Goal: Task Accomplishment & Management: Use online tool/utility

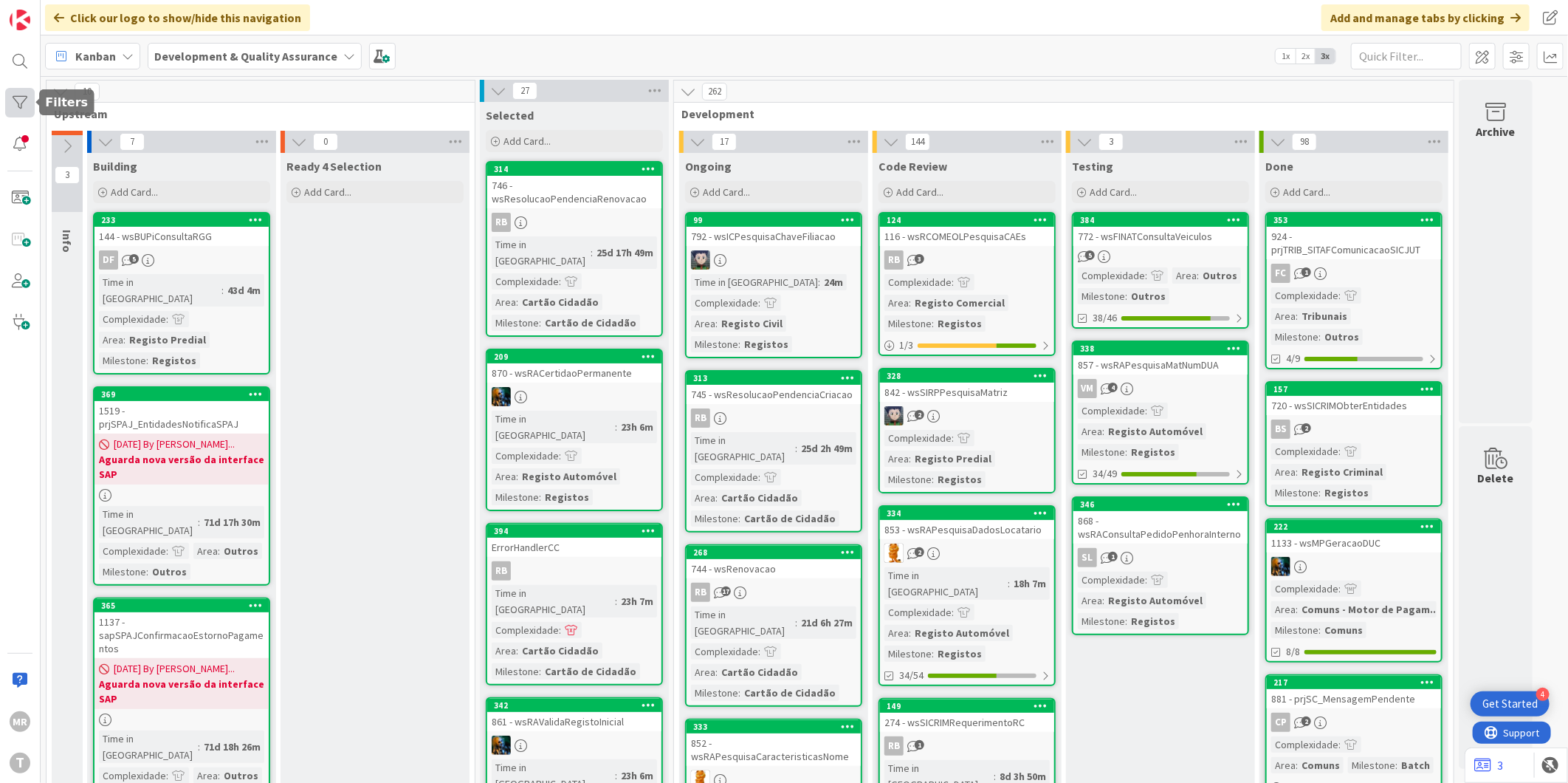
click at [16, 101] on div at bounding box center [20, 103] width 30 height 30
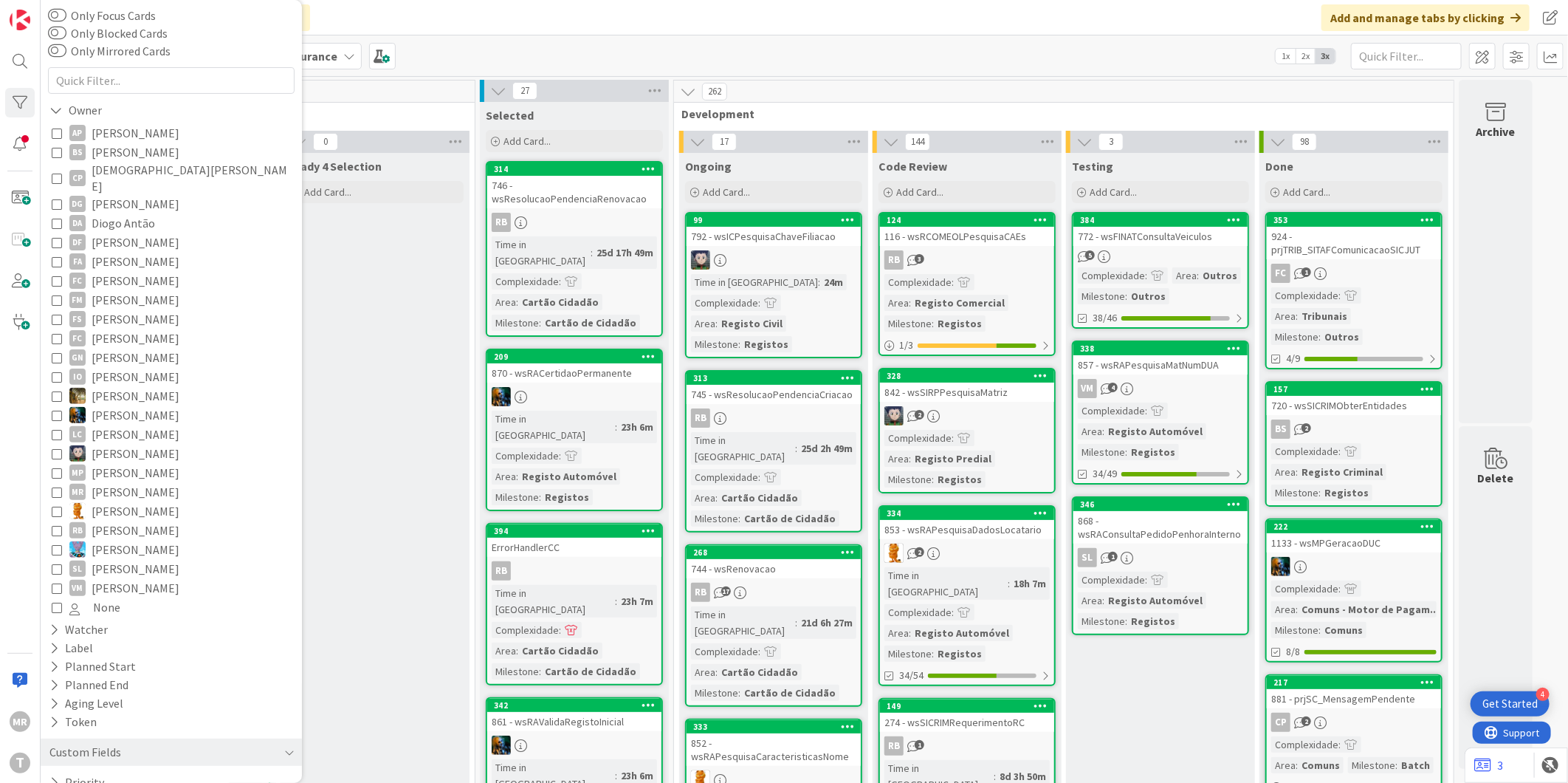
scroll to position [129, 0]
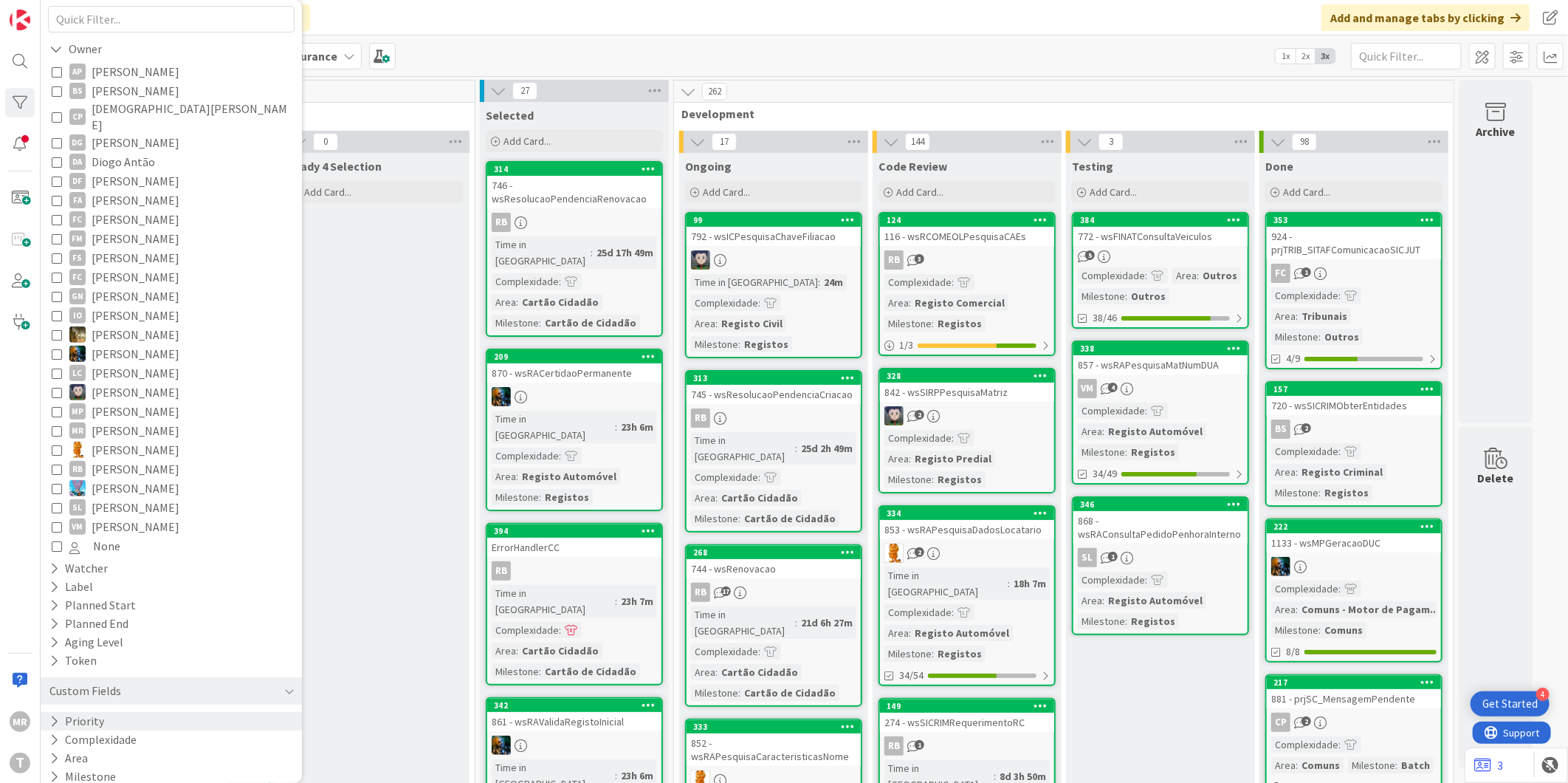
click at [54, 715] on icon at bounding box center [54, 721] width 10 height 12
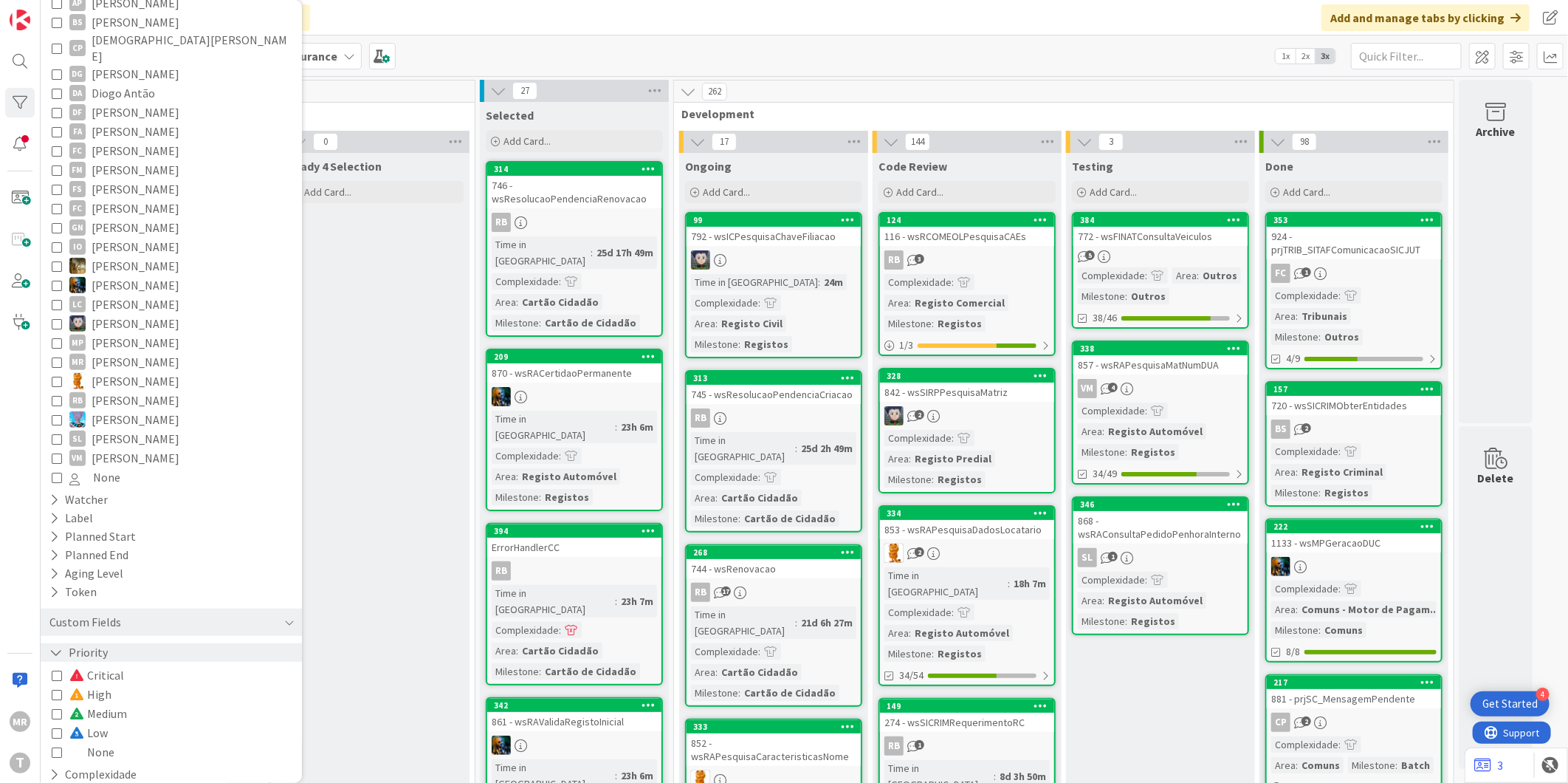
scroll to position [233, 0]
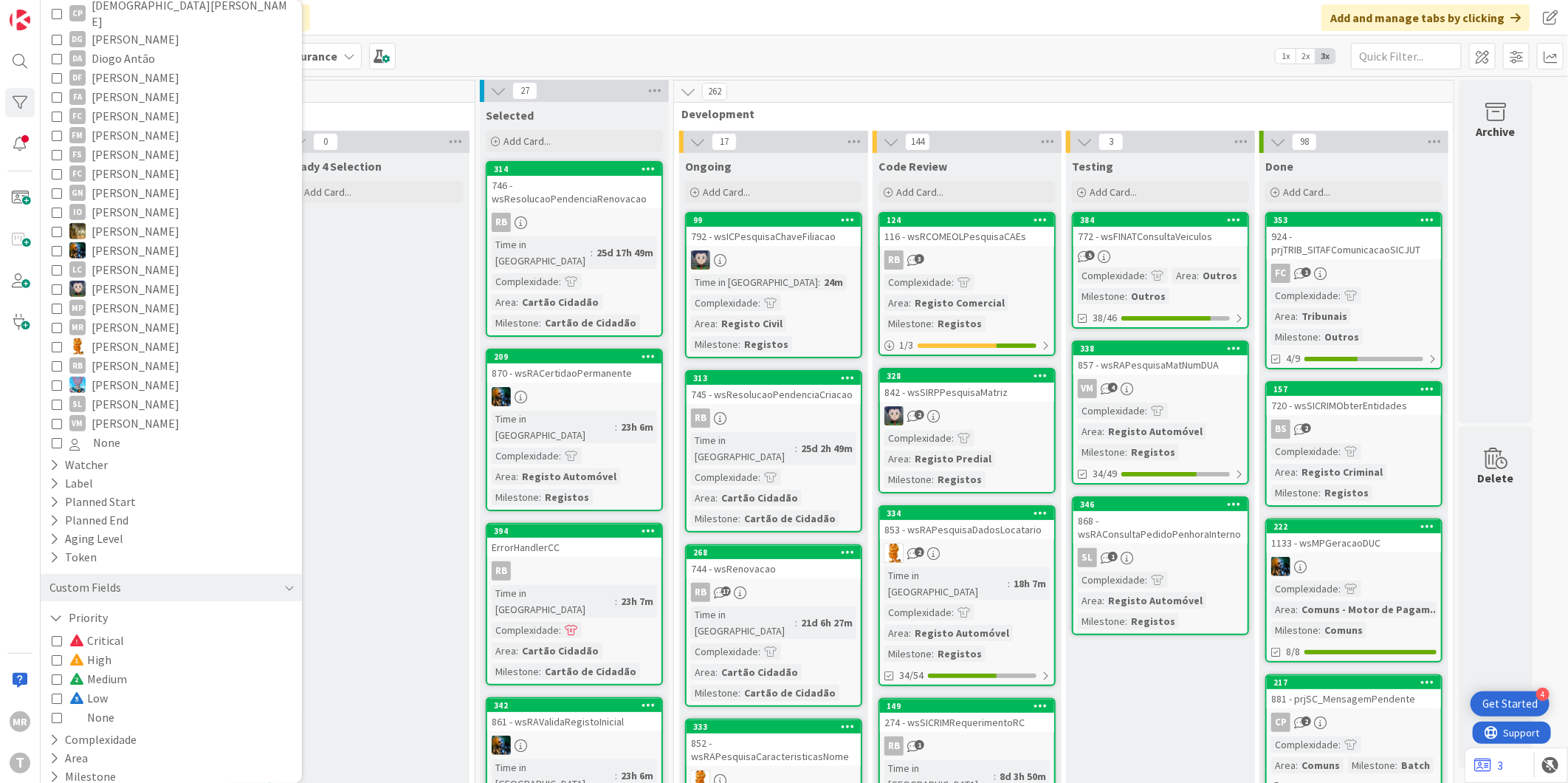
click at [96, 688] on span "Low" at bounding box center [89, 698] width 39 height 19
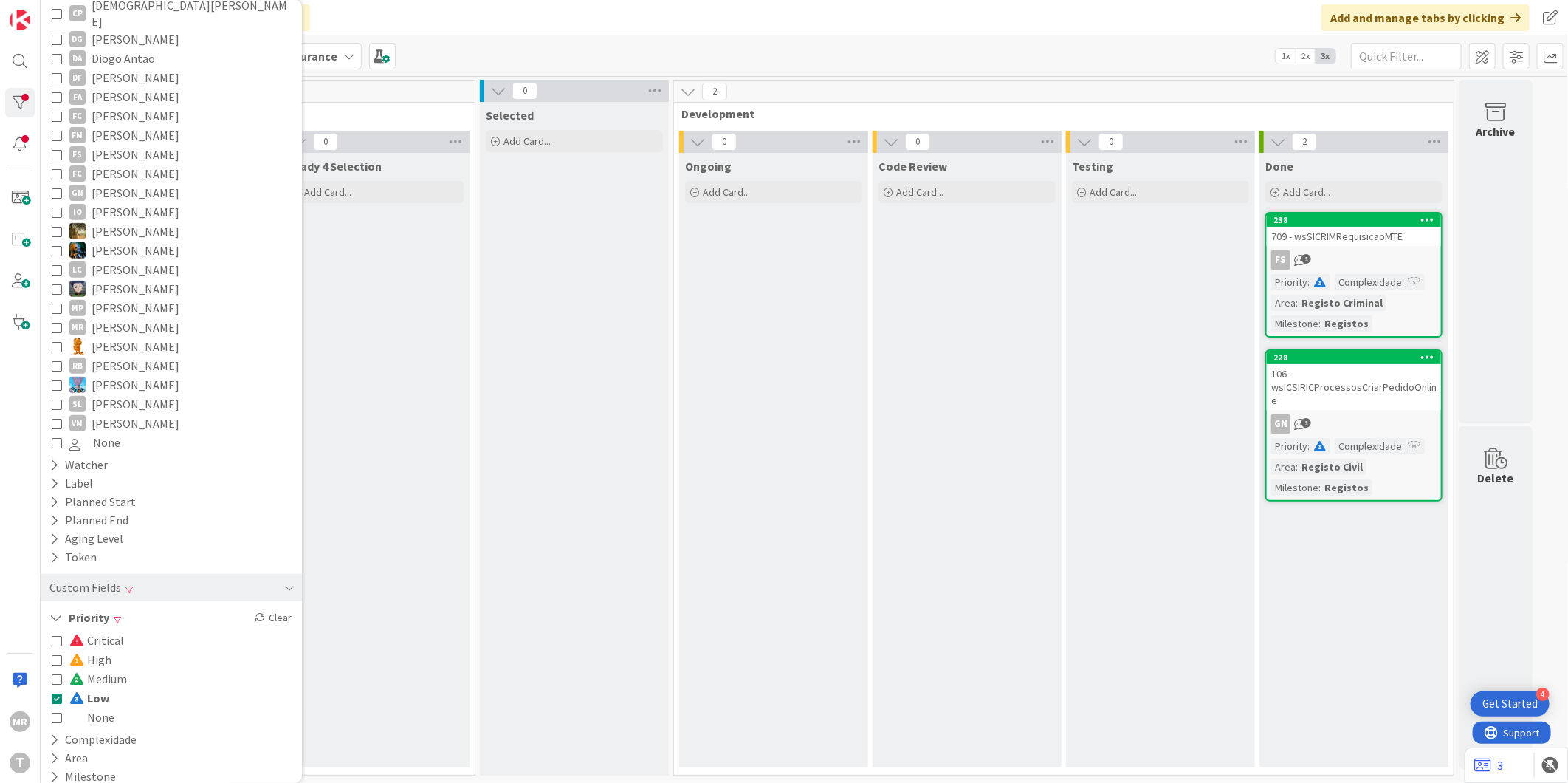
click at [54, 673] on icon at bounding box center [57, 678] width 11 height 11
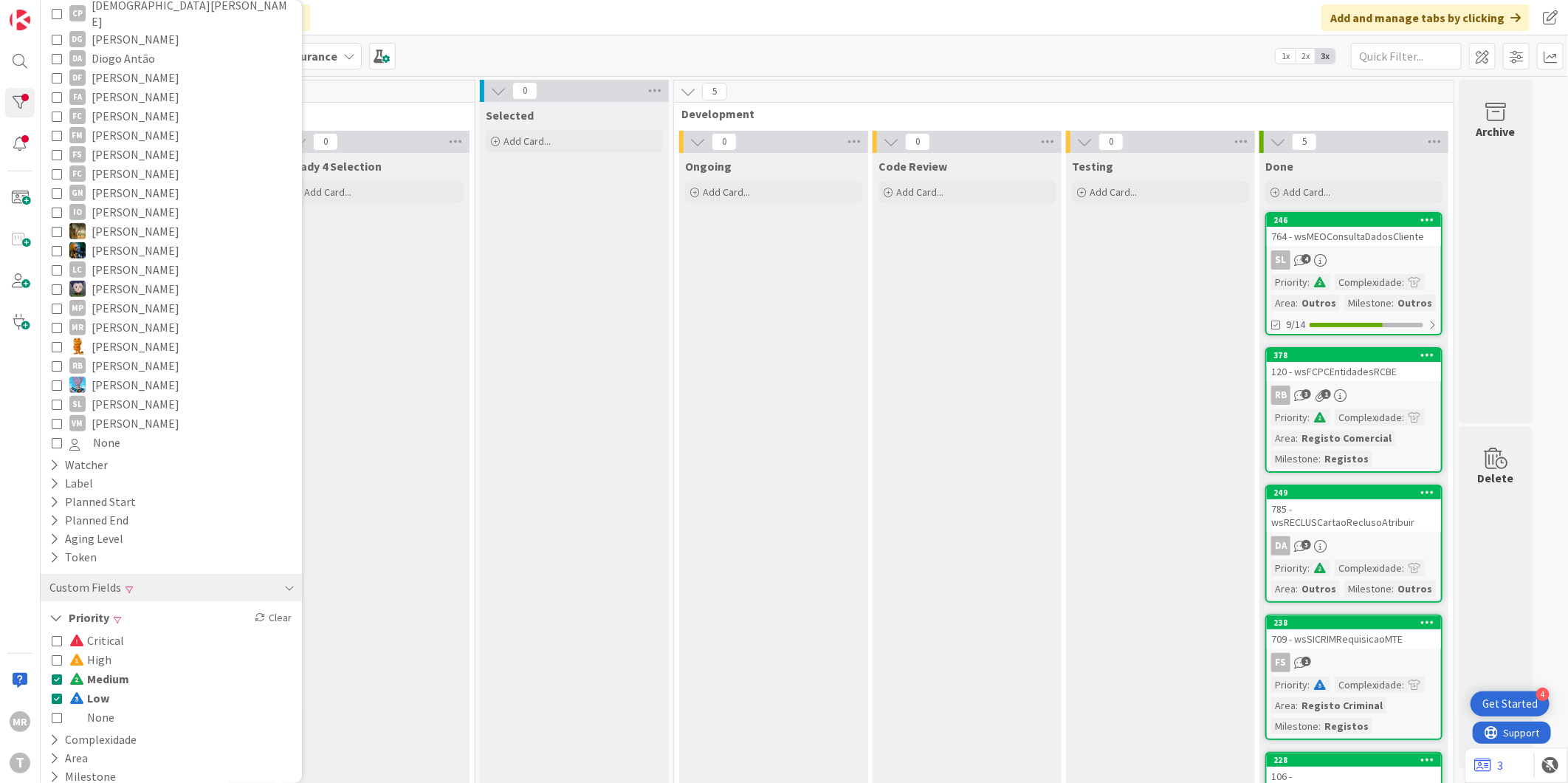
click at [54, 692] on icon at bounding box center [57, 698] width 11 height 11
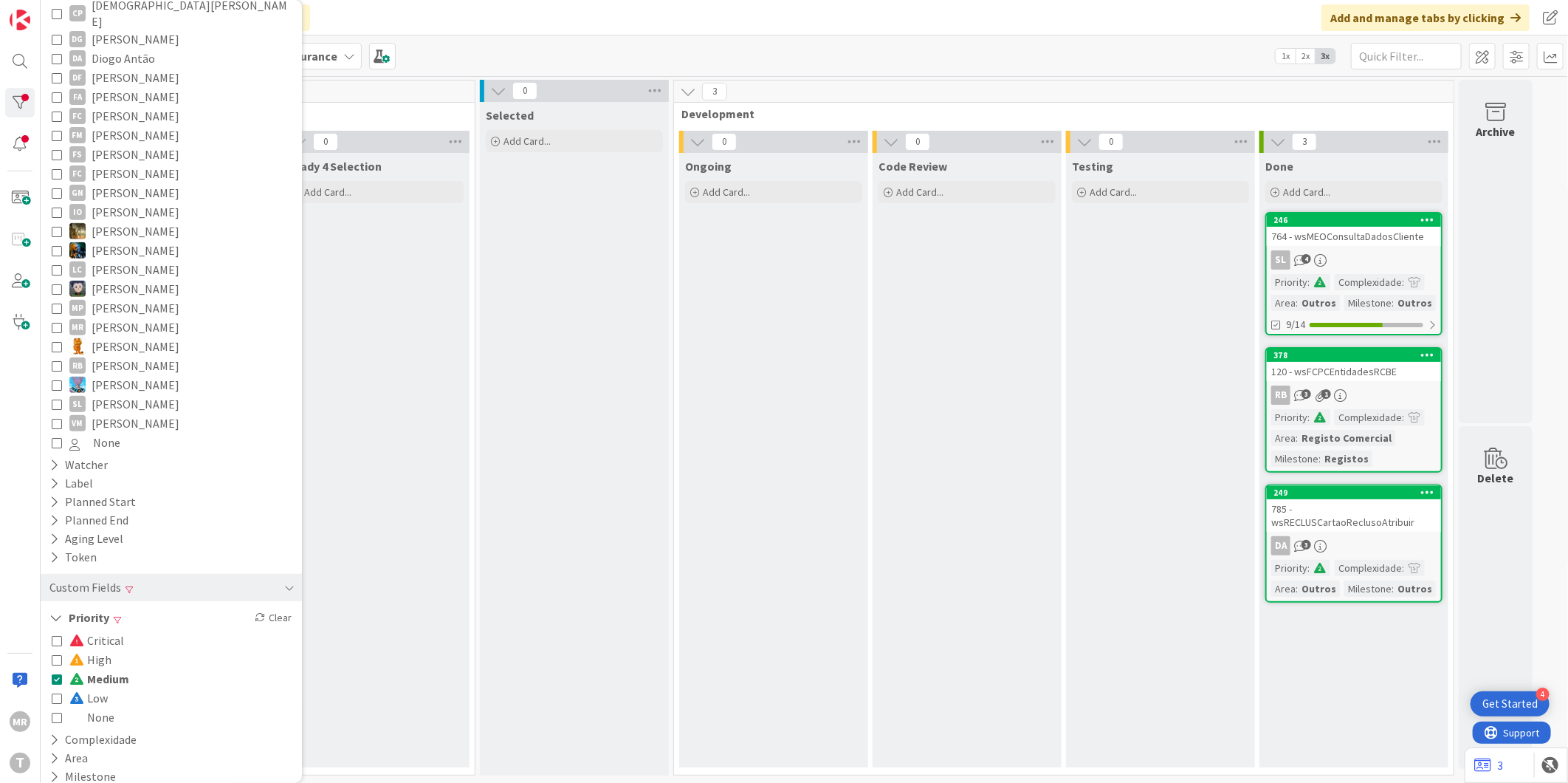
click at [54, 673] on icon at bounding box center [57, 678] width 11 height 11
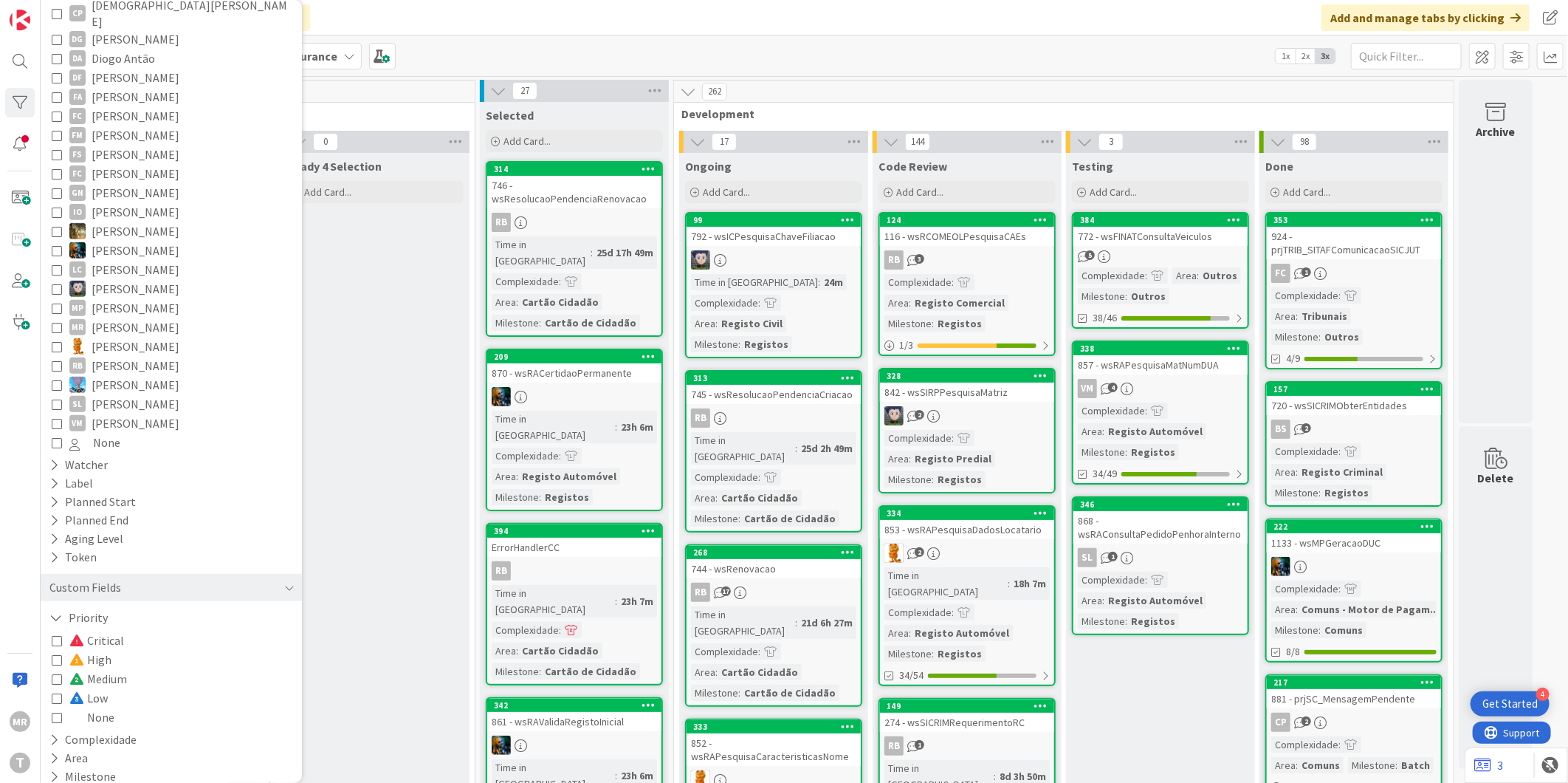
click at [56, 655] on icon at bounding box center [57, 660] width 11 height 11
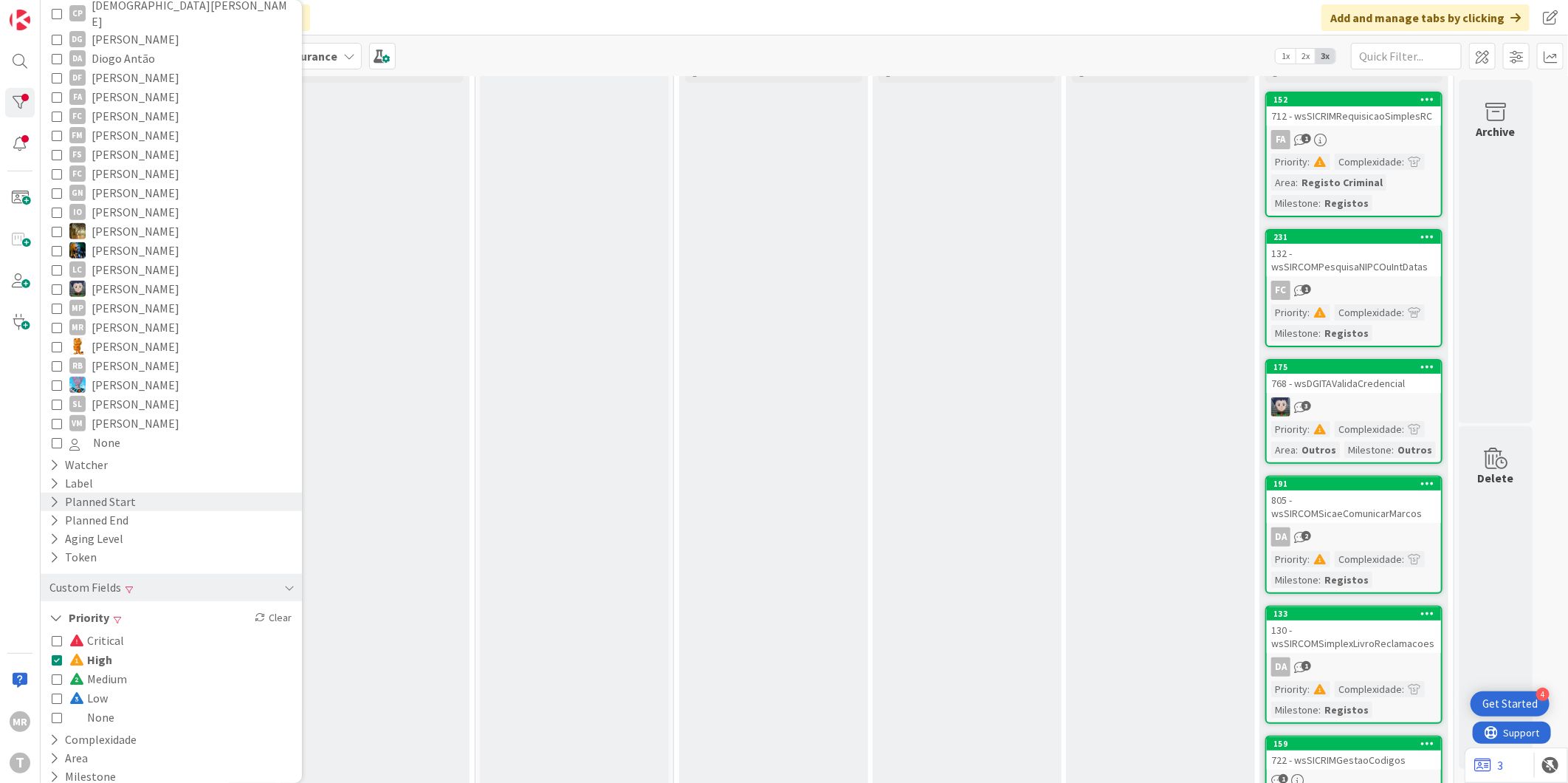
scroll to position [0, 0]
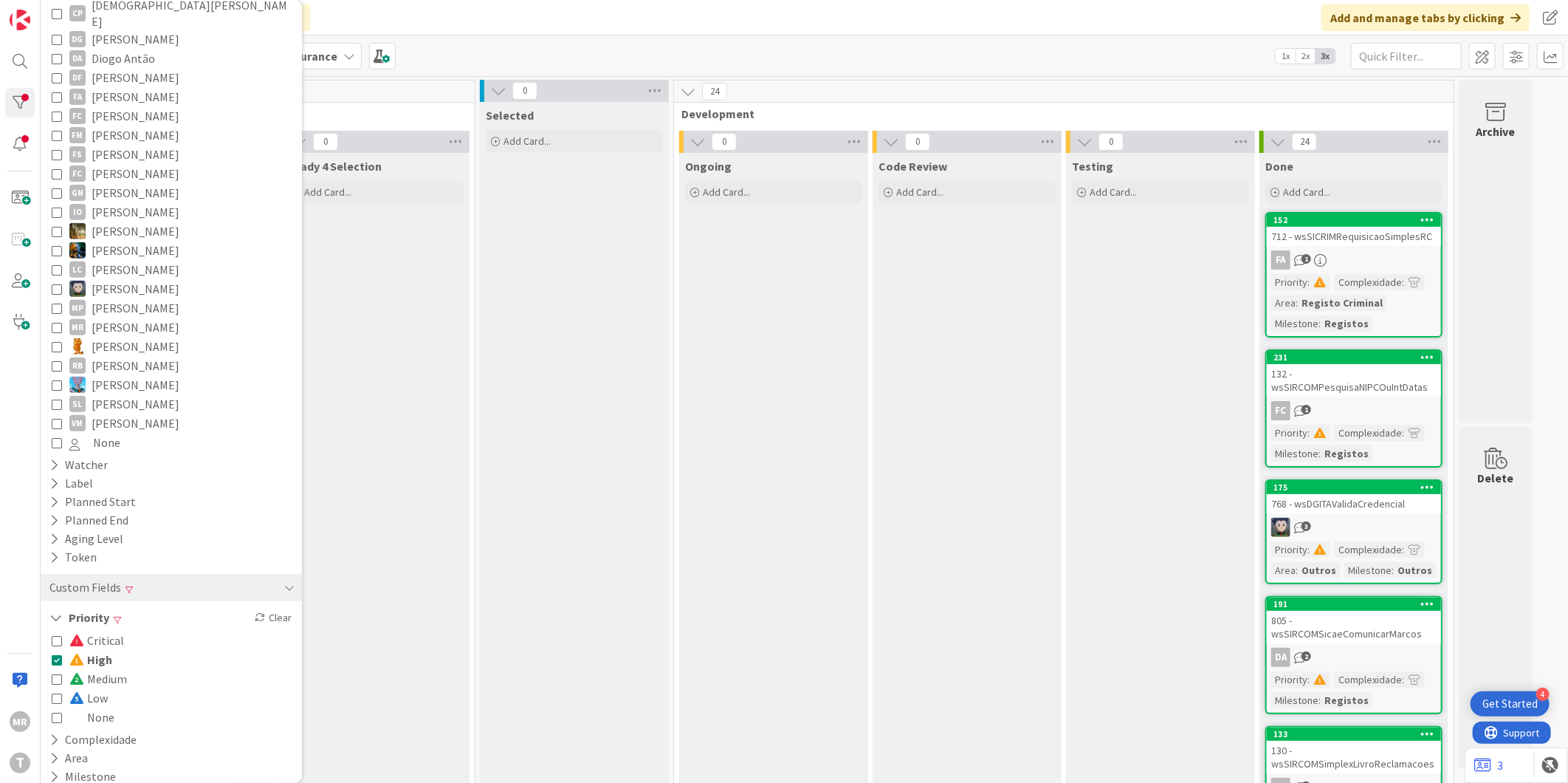
click at [58, 635] on icon at bounding box center [57, 641] width 11 height 11
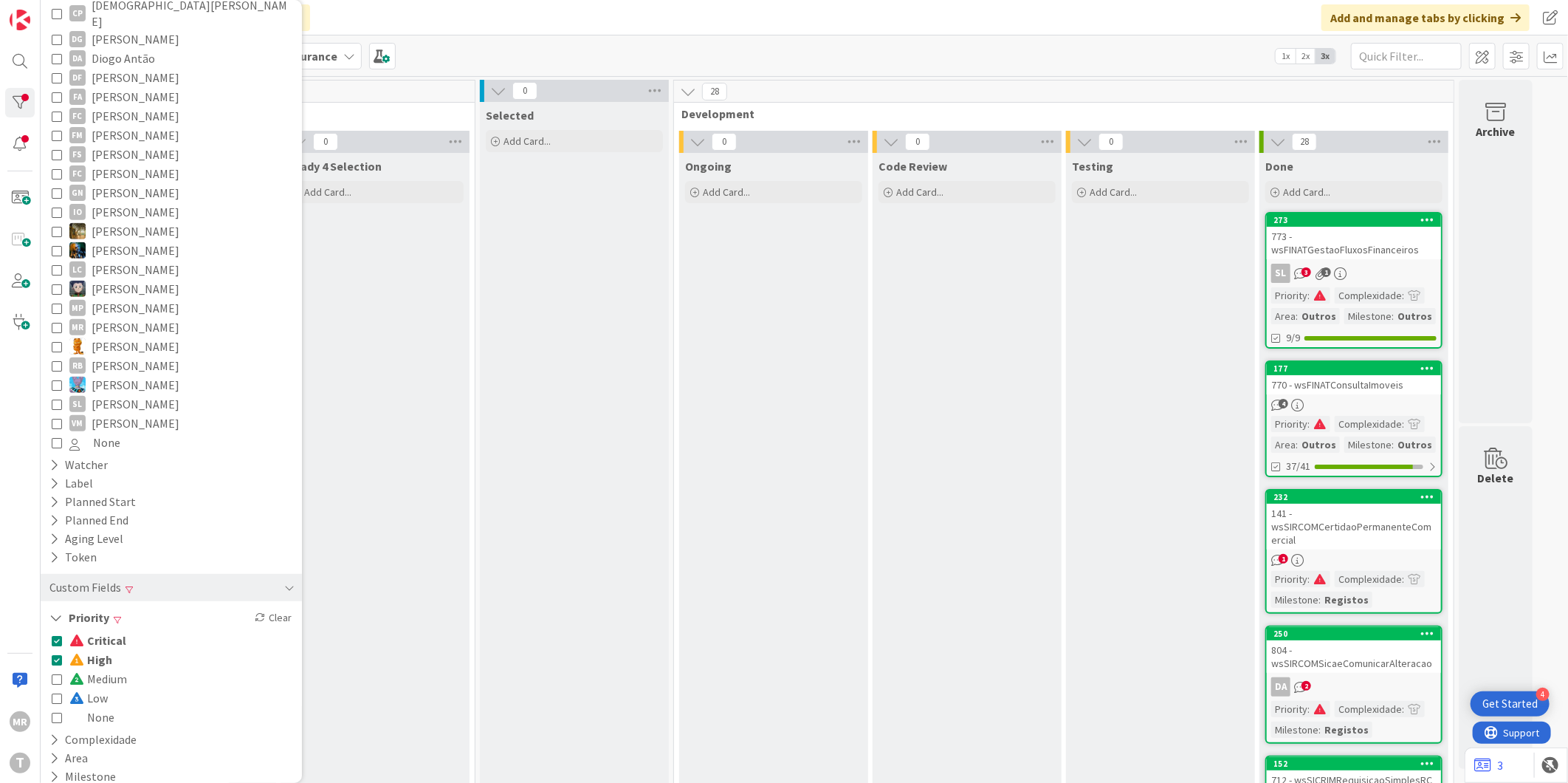
click at [54, 655] on icon at bounding box center [57, 660] width 11 height 11
click at [104, 650] on span "High" at bounding box center [90, 660] width 42 height 19
click at [111, 631] on span "Critical" at bounding box center [98, 641] width 57 height 19
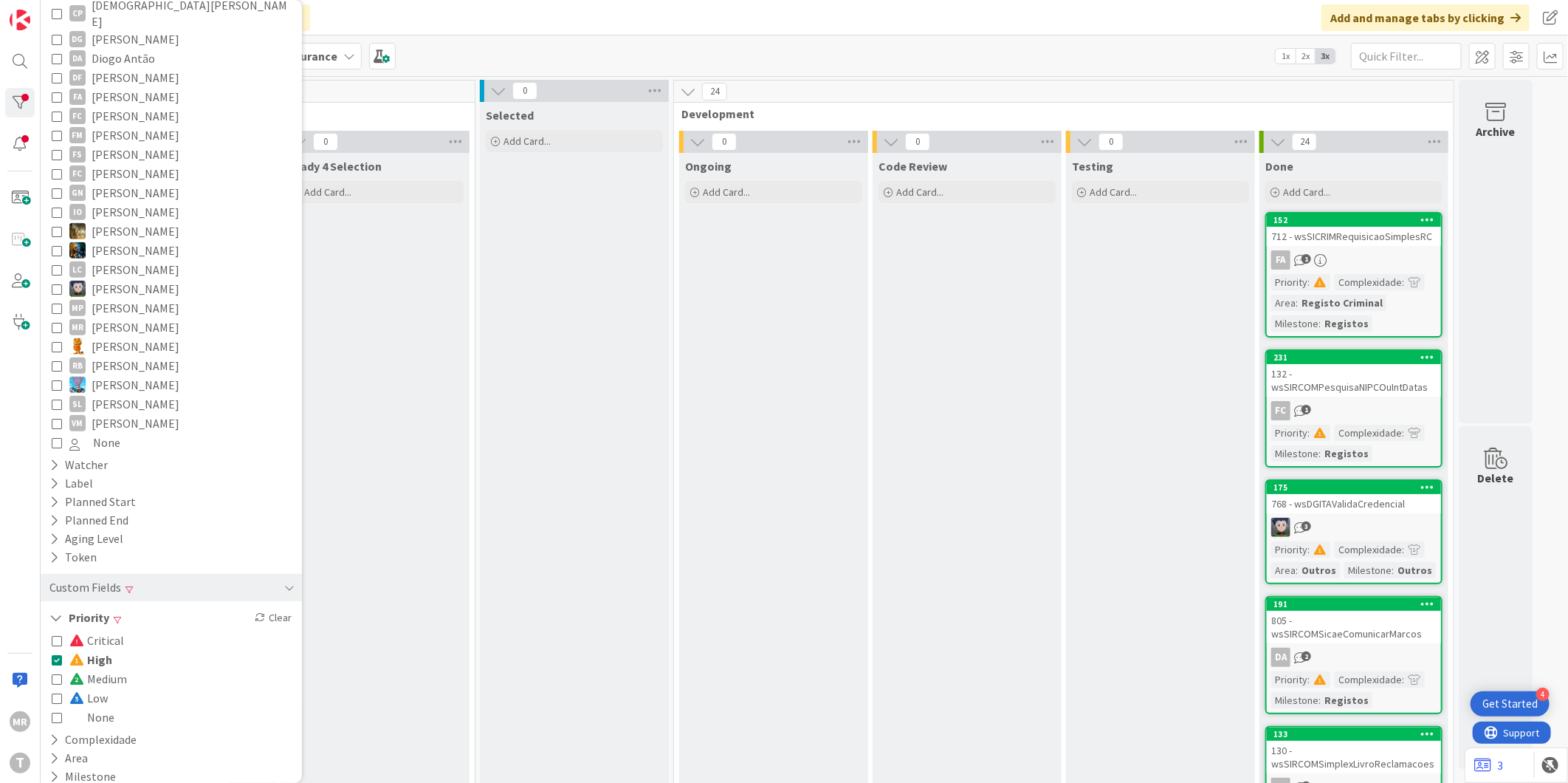
click at [118, 634] on span "Critical" at bounding box center [97, 641] width 54 height 19
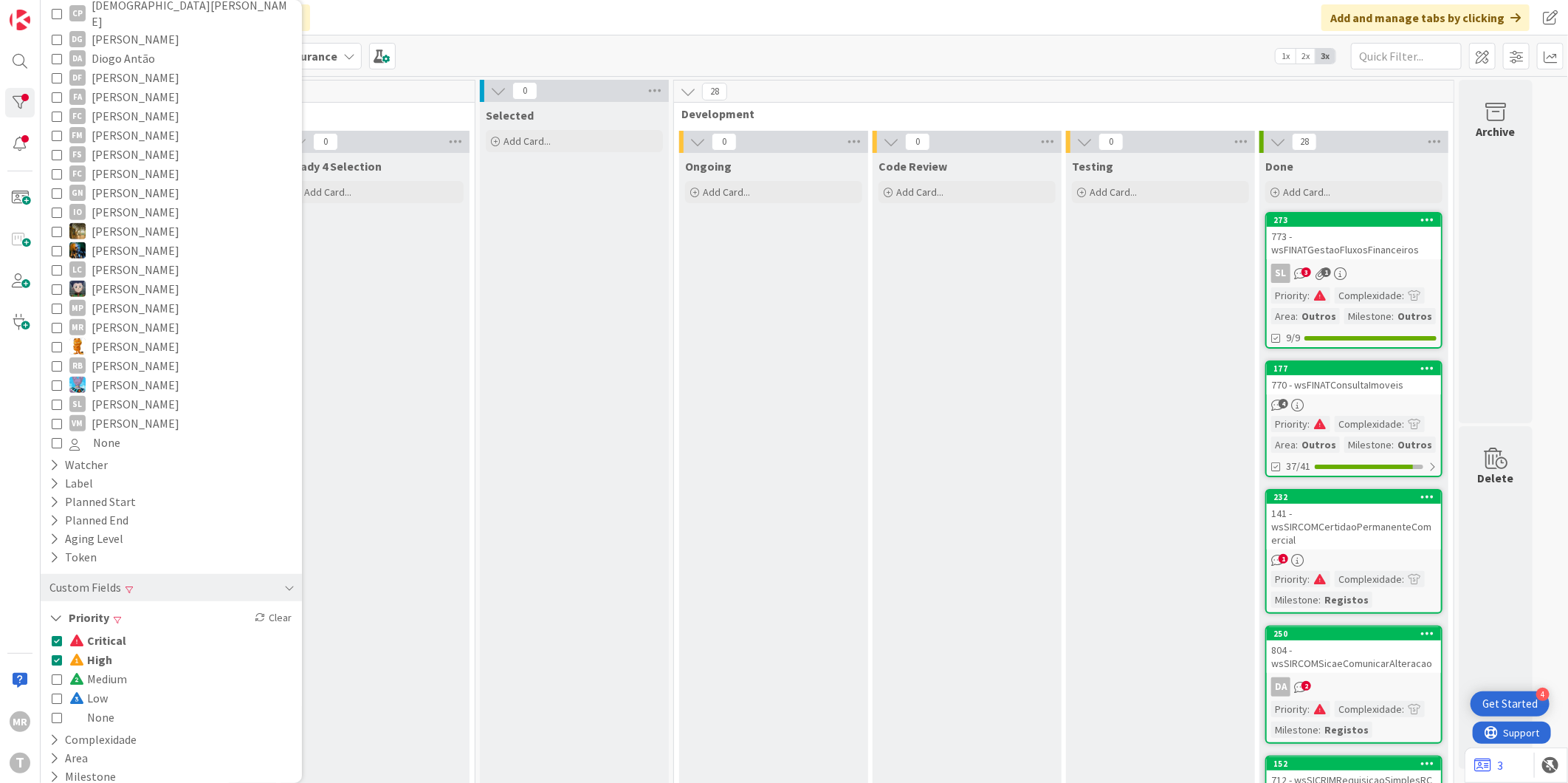
click at [105, 650] on span "High" at bounding box center [90, 660] width 43 height 19
click at [121, 627] on div "Critical High Medium Low None" at bounding box center [171, 679] width 247 height 104
click at [119, 631] on span "Critical" at bounding box center [98, 641] width 57 height 19
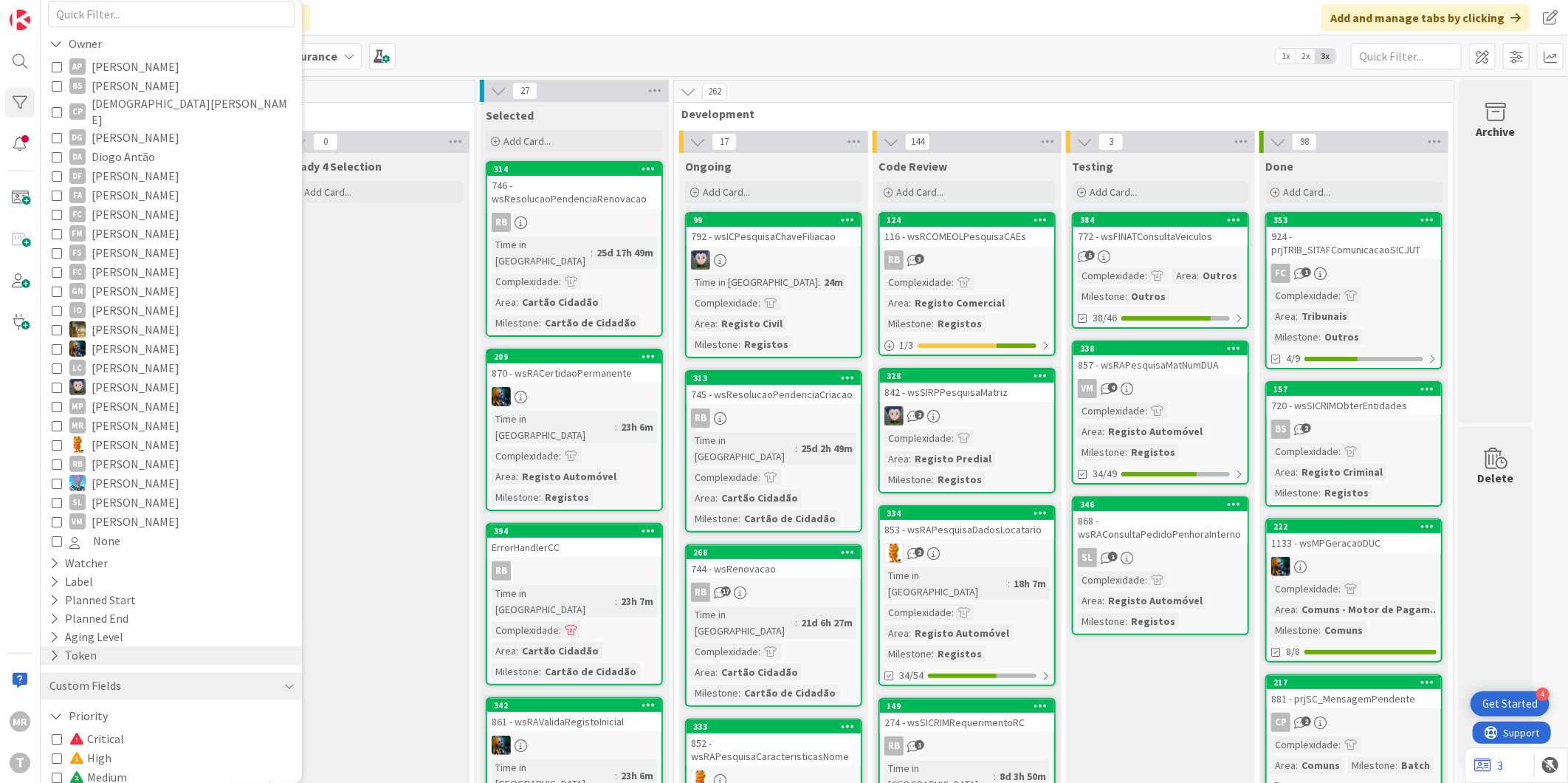
scroll to position [233, 0]
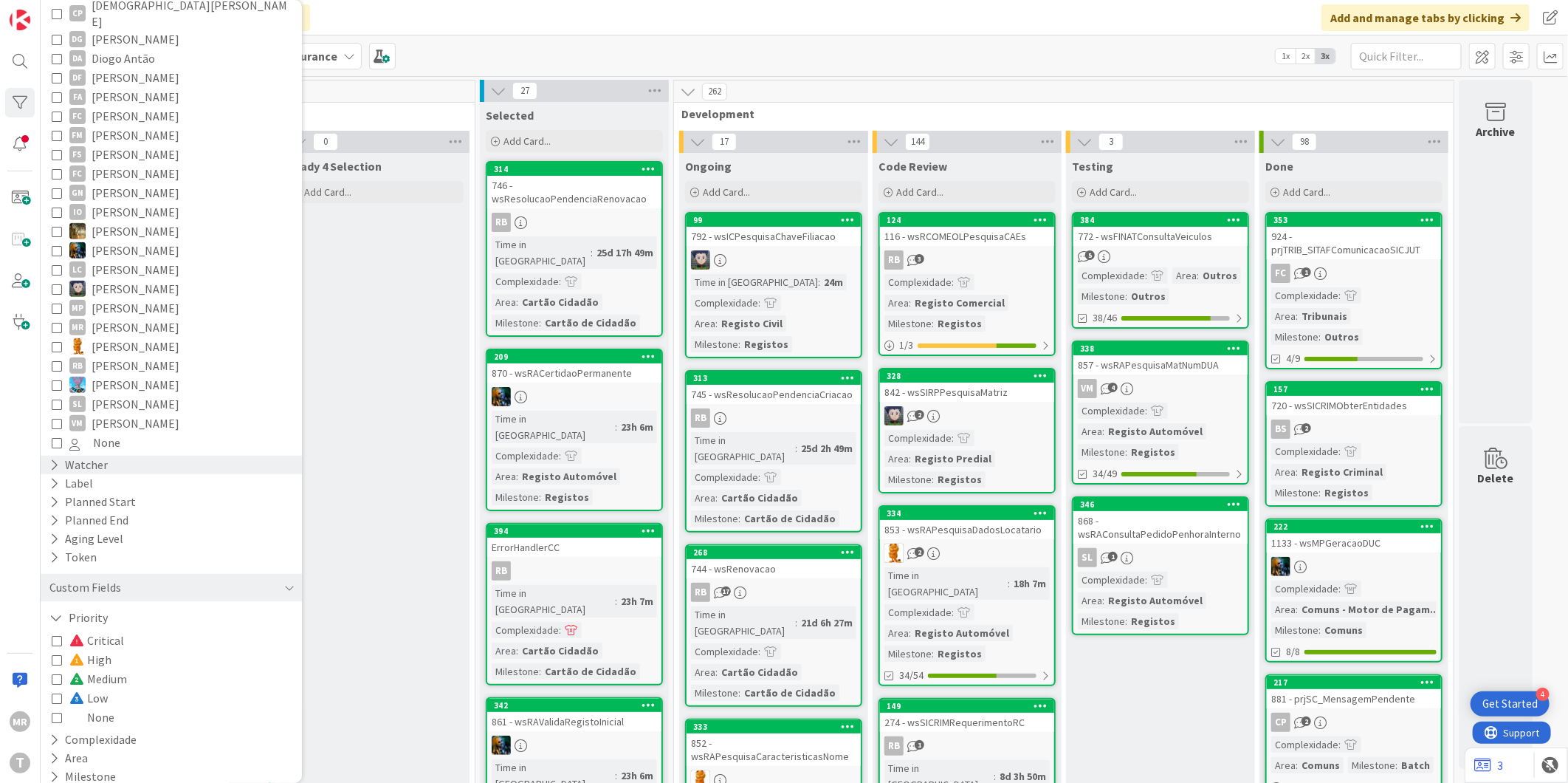
click at [49, 459] on icon at bounding box center [54, 465] width 10 height 12
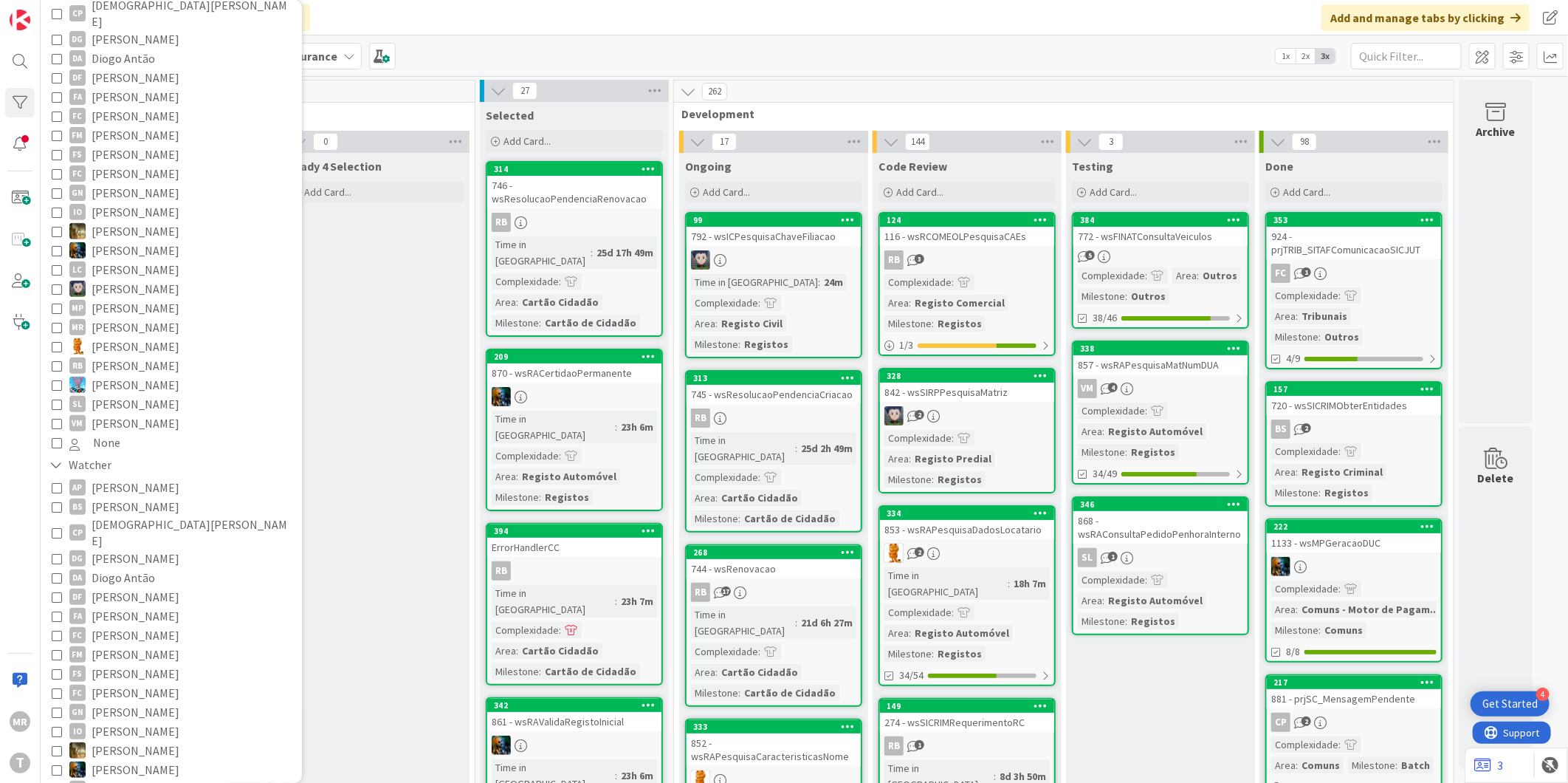
click at [116, 606] on span "[PERSON_NAME]" at bounding box center [135, 616] width 88 height 19
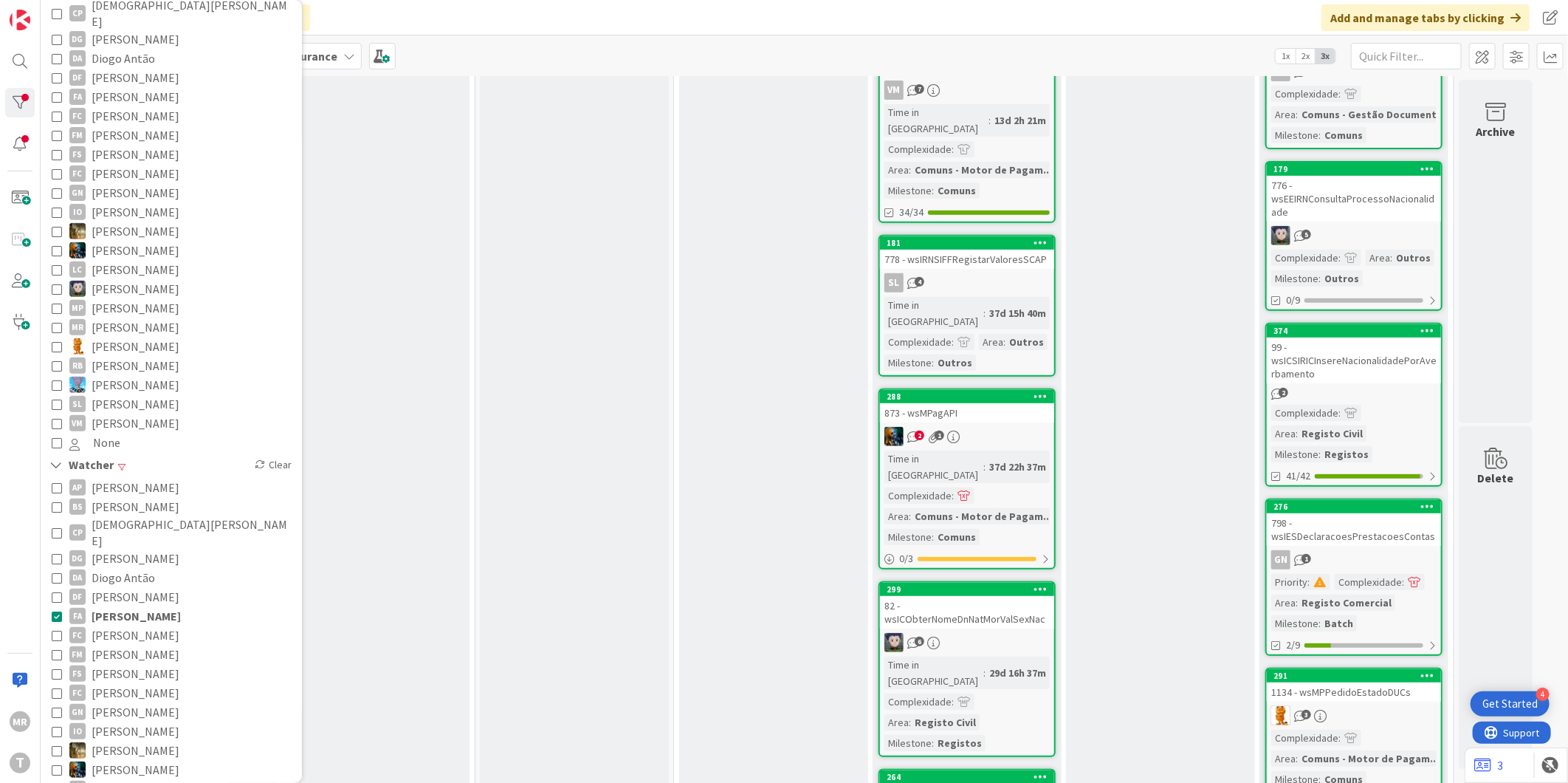
scroll to position [246, 0]
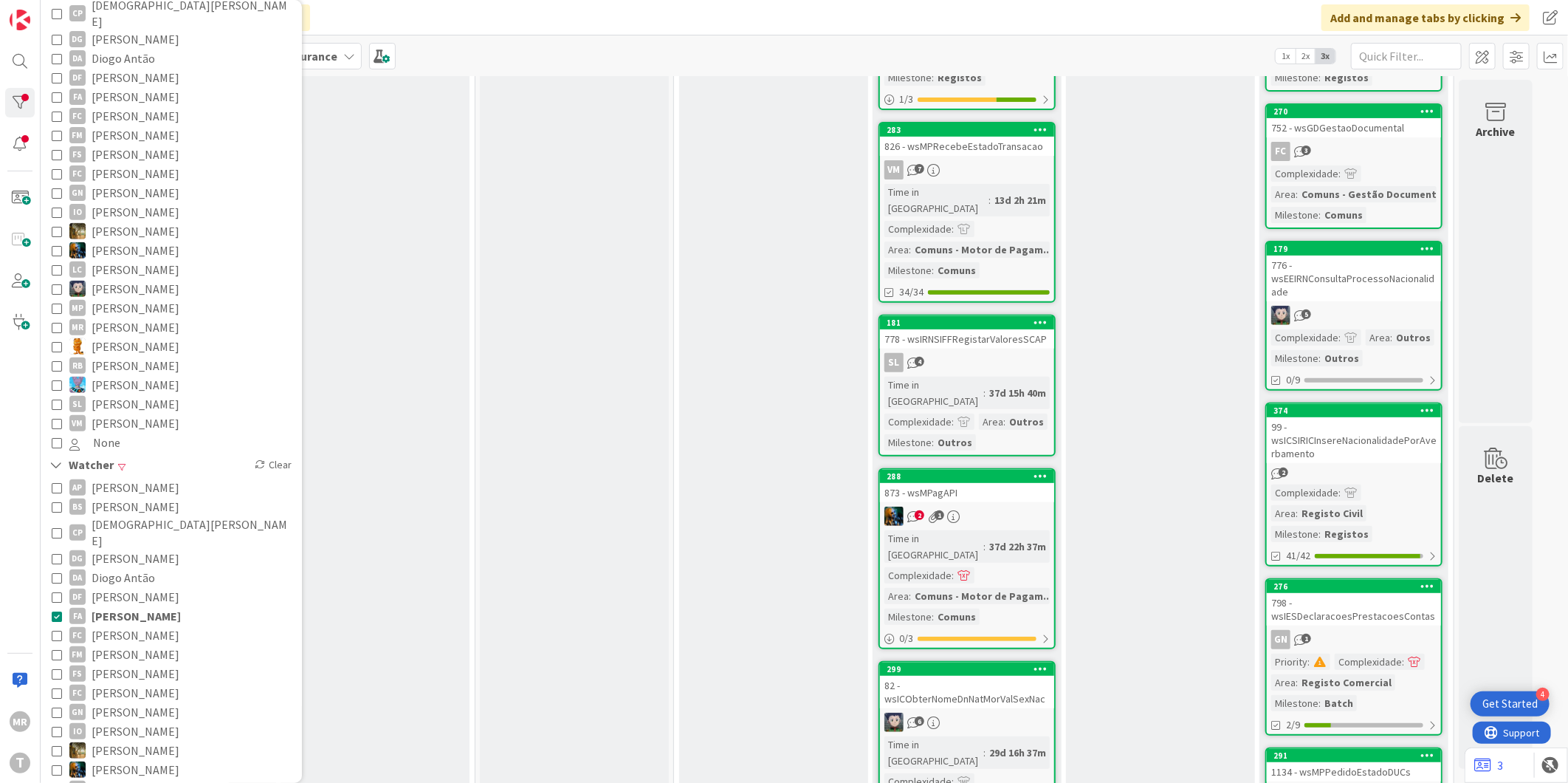
click at [116, 606] on span "[PERSON_NAME]" at bounding box center [136, 616] width 90 height 19
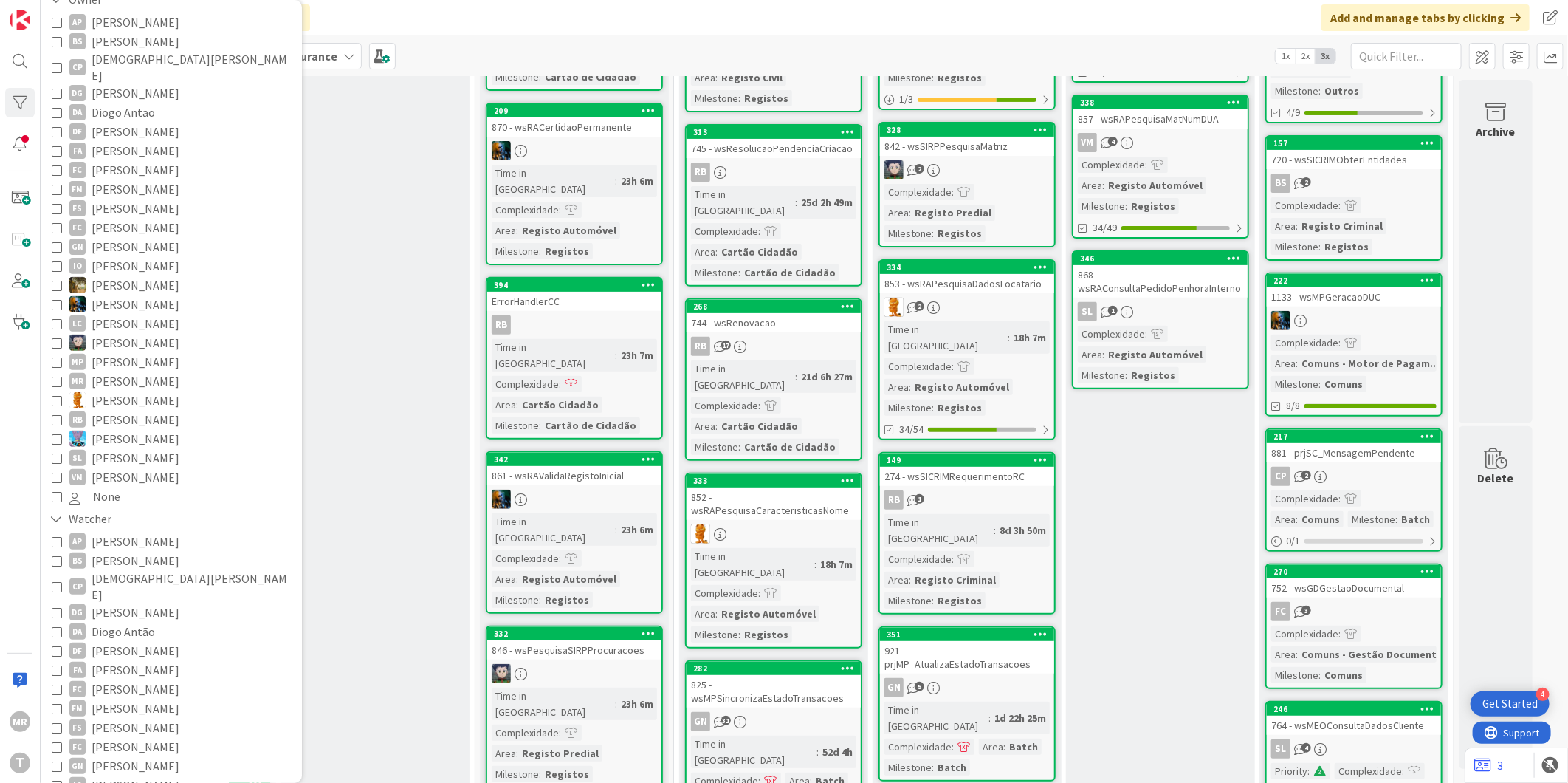
scroll to position [0, 0]
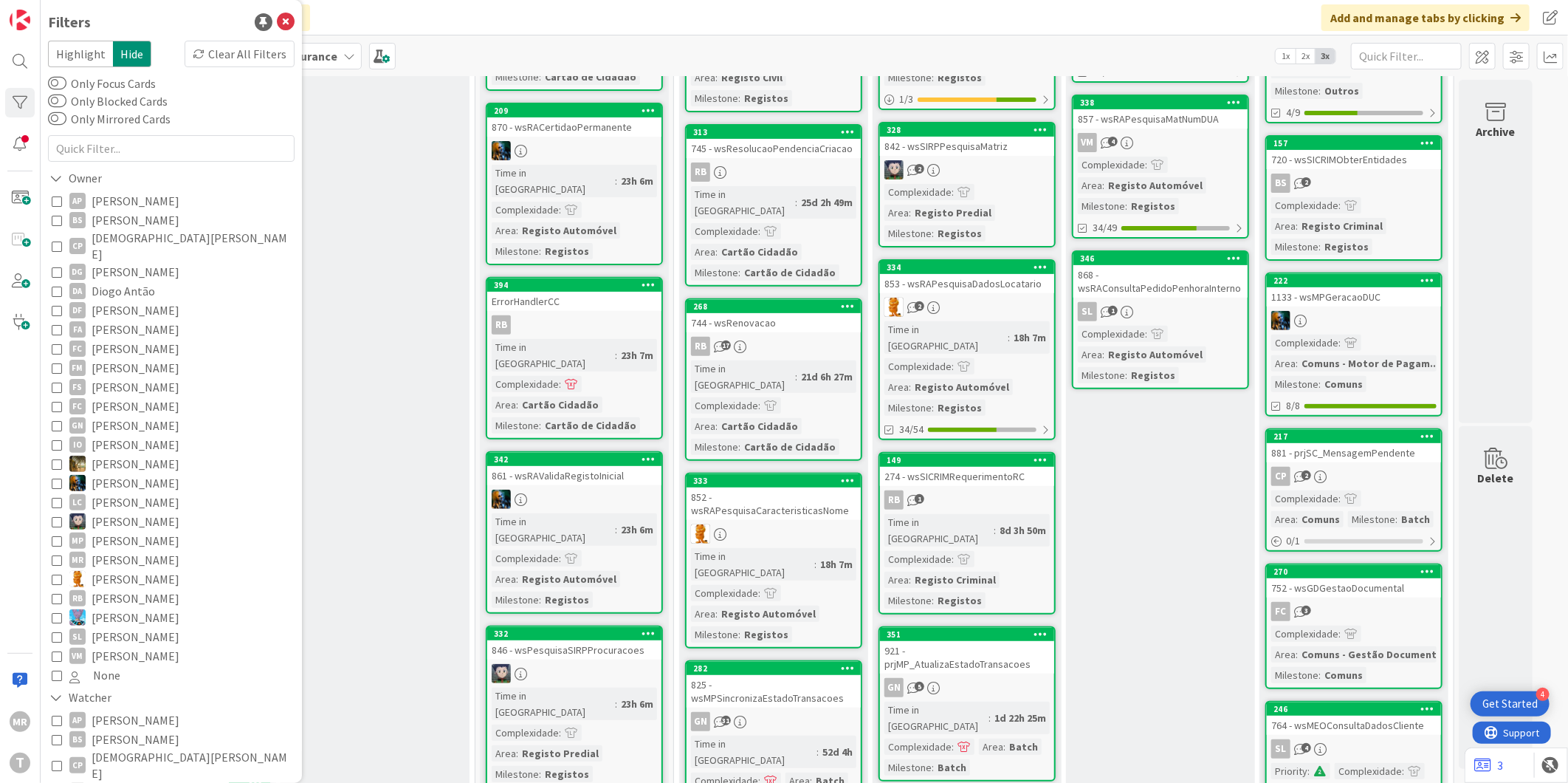
click at [131, 320] on span "[PERSON_NAME]" at bounding box center [135, 330] width 88 height 19
